Goal: Transaction & Acquisition: Subscribe to service/newsletter

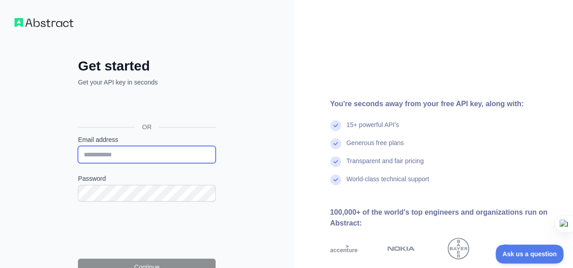
click at [108, 153] on input "Email address" at bounding box center [147, 154] width 138 height 17
paste input "**********"
type input "**********"
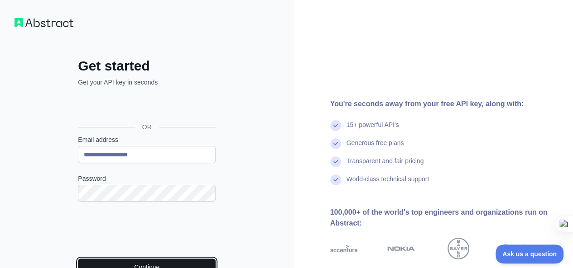
click at [129, 262] on button "Continue" at bounding box center [147, 267] width 138 height 17
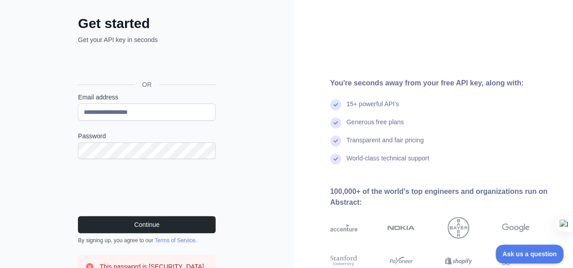
scroll to position [46, 0]
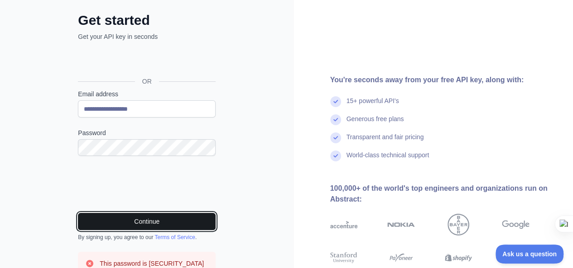
click at [145, 226] on button "Continue" at bounding box center [147, 221] width 138 height 17
click at [111, 226] on button "Continue" at bounding box center [147, 221] width 138 height 17
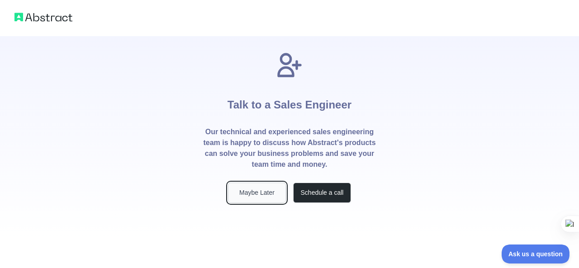
click at [269, 189] on button "Maybe Later" at bounding box center [257, 193] width 58 height 20
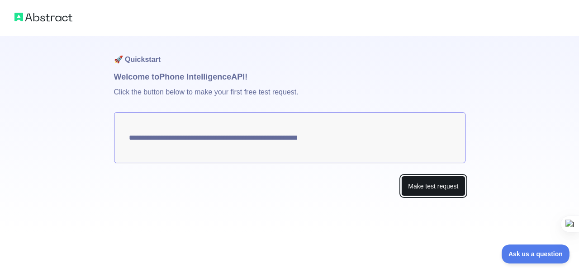
click at [425, 189] on button "Make test request" at bounding box center [433, 186] width 64 height 20
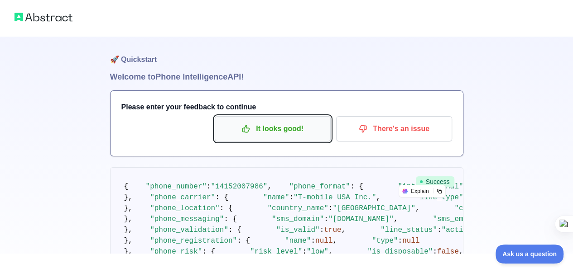
click at [286, 137] on button "It looks good!" at bounding box center [273, 128] width 116 height 25
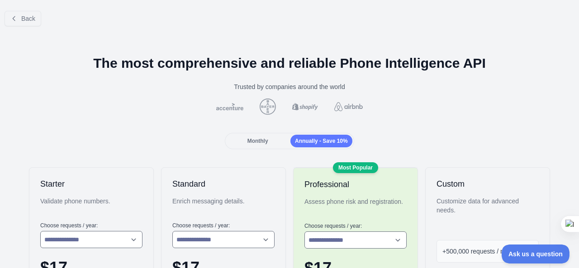
click at [263, 140] on span "Monthly" at bounding box center [258, 141] width 21 height 6
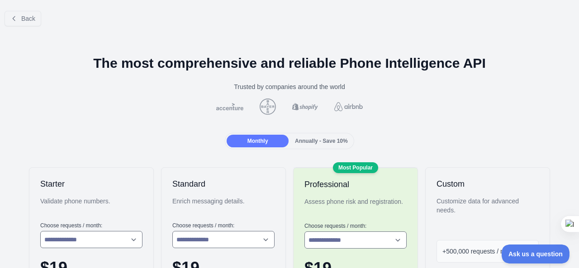
click at [308, 142] on span "Annually - Save 10%" at bounding box center [321, 141] width 53 height 6
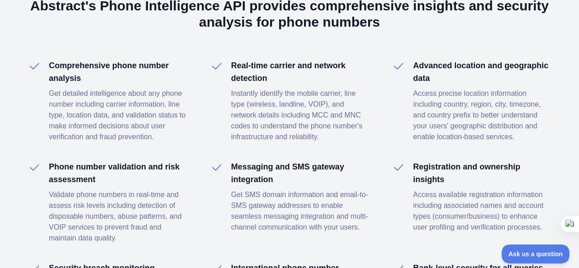
scroll to position [1338, 0]
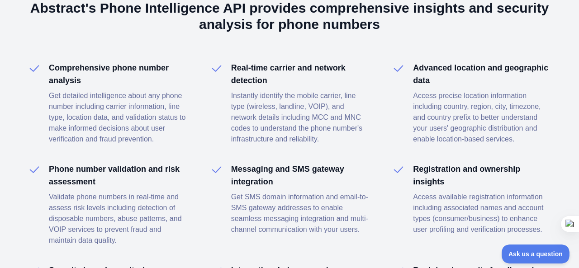
click at [152, 86] on h4 "Comprehensive phone number analysis" at bounding box center [118, 74] width 139 height 25
click at [82, 79] on h4 "Comprehensive phone number analysis" at bounding box center [118, 74] width 139 height 25
click at [84, 74] on h4 "Comprehensive phone number analysis" at bounding box center [118, 74] width 139 height 25
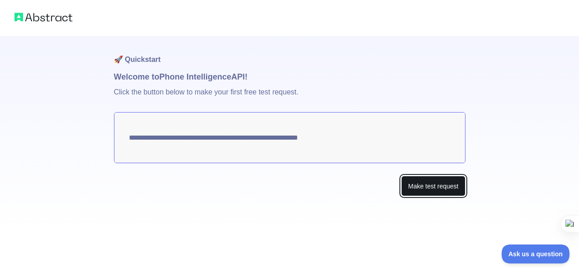
click at [418, 185] on button "Make test request" at bounding box center [433, 186] width 64 height 20
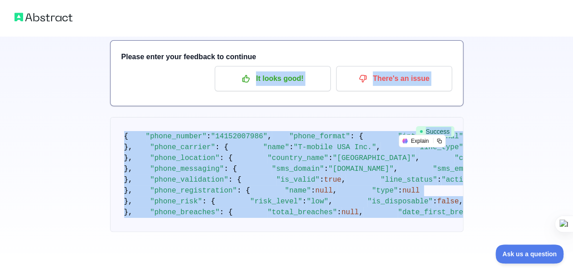
scroll to position [90, 0]
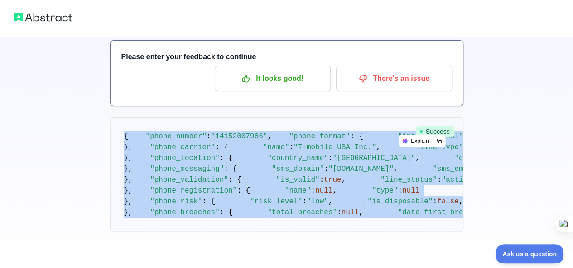
drag, startPoint x: 139, startPoint y: 214, endPoint x: 109, endPoint y: 94, distance: 123.2
click at [109, 94] on div "🚀 Quickstart Welcome to Phone Intelligence API! Please enter your feedback to c…" at bounding box center [286, 109] width 573 height 319
copy code "{ "phone_number" : "[PHONE_NUMBER]" , "phone_format" : { "international" : "[PH…"
